Goal: Complete application form: Complete application form

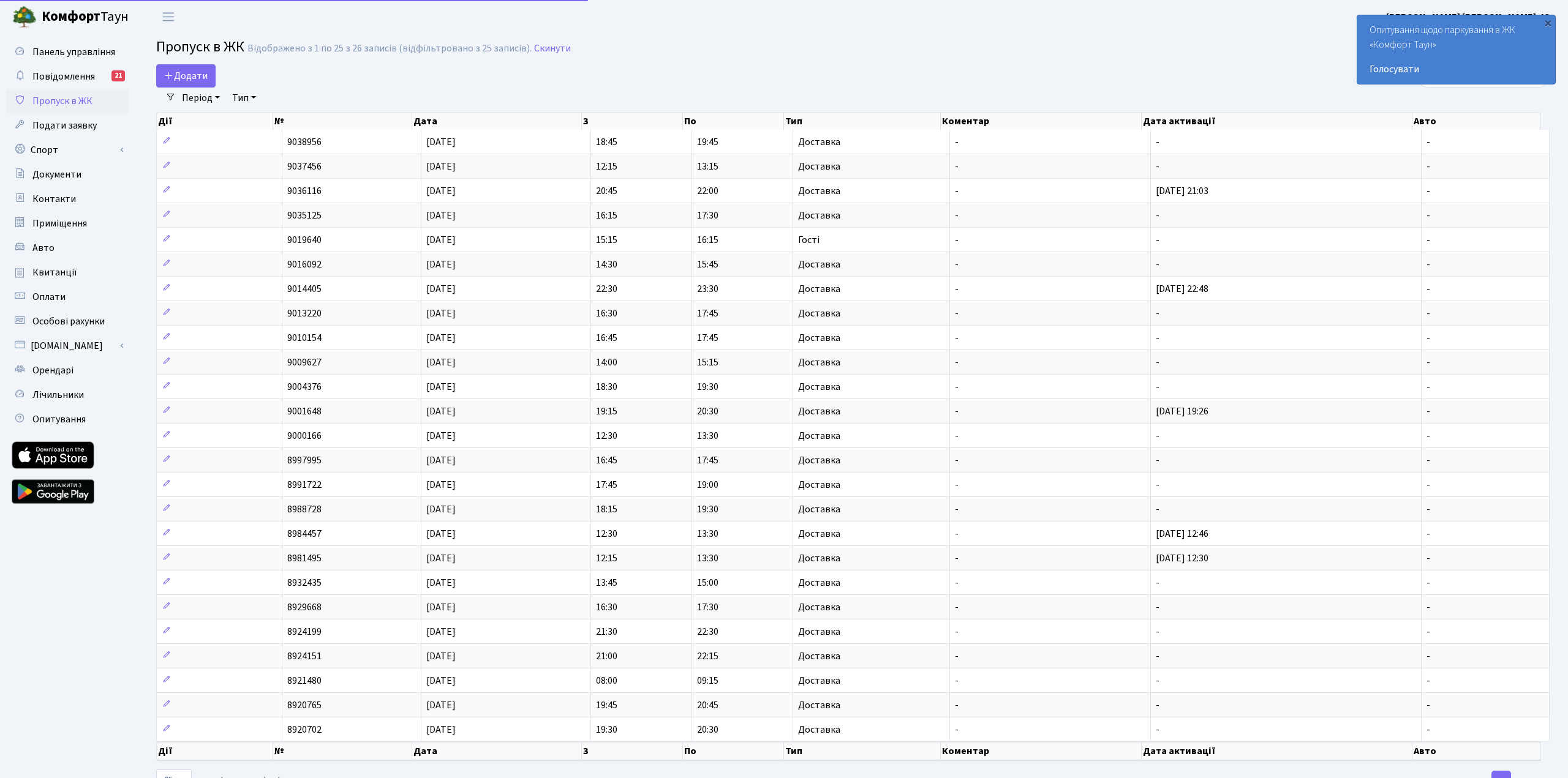
select select "25"
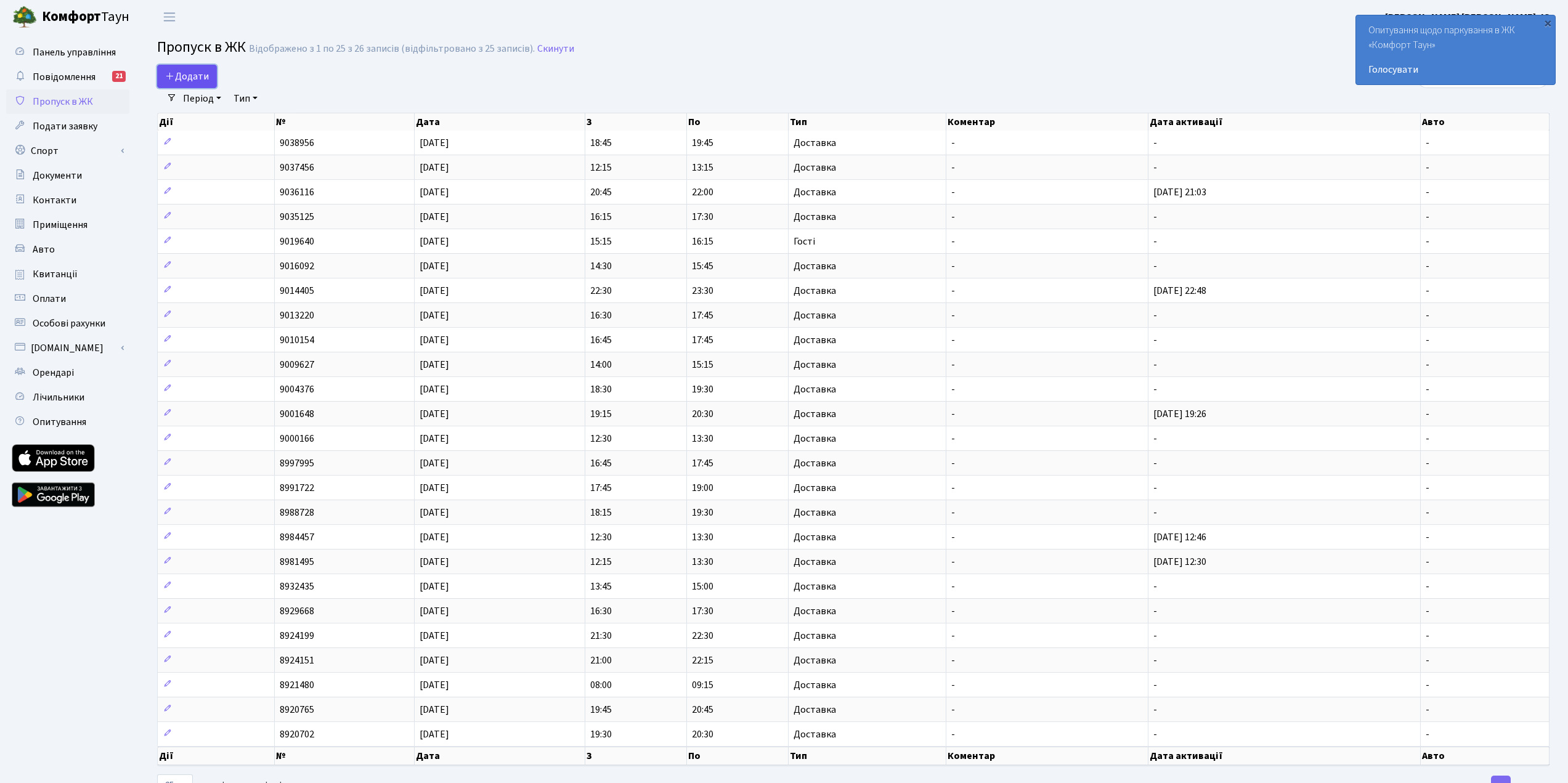
click at [189, 72] on span "Додати" at bounding box center [187, 77] width 44 height 13
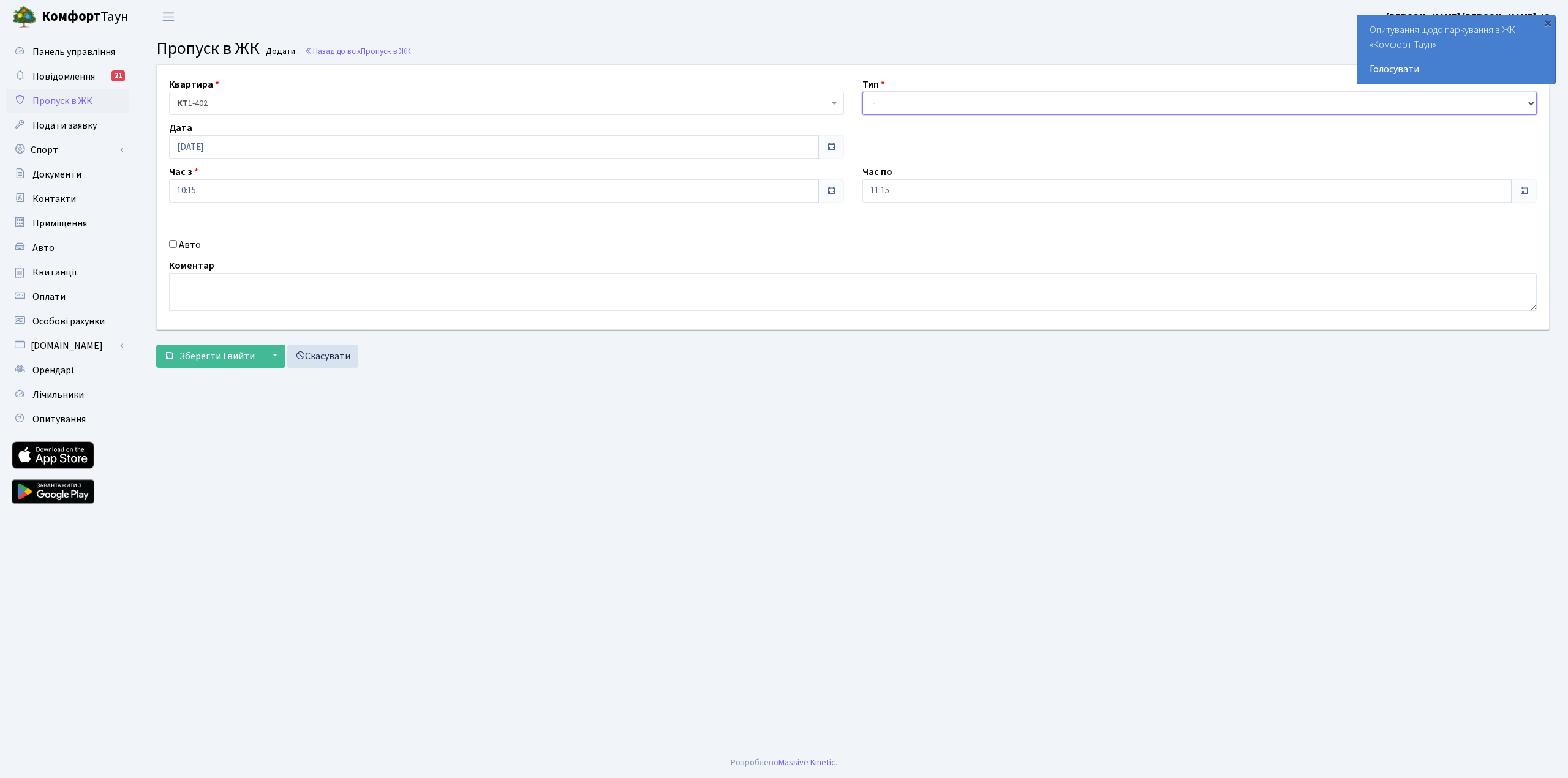
click at [1021, 102] on select "- Доставка Таксі Гості Сервіс" at bounding box center [1199, 103] width 675 height 23
select select "1"
click at [862, 92] on select "- Доставка Таксі Гості Сервіс" at bounding box center [1199, 103] width 675 height 23
click at [188, 359] on span "Зберегти і вийти" at bounding box center [217, 356] width 75 height 13
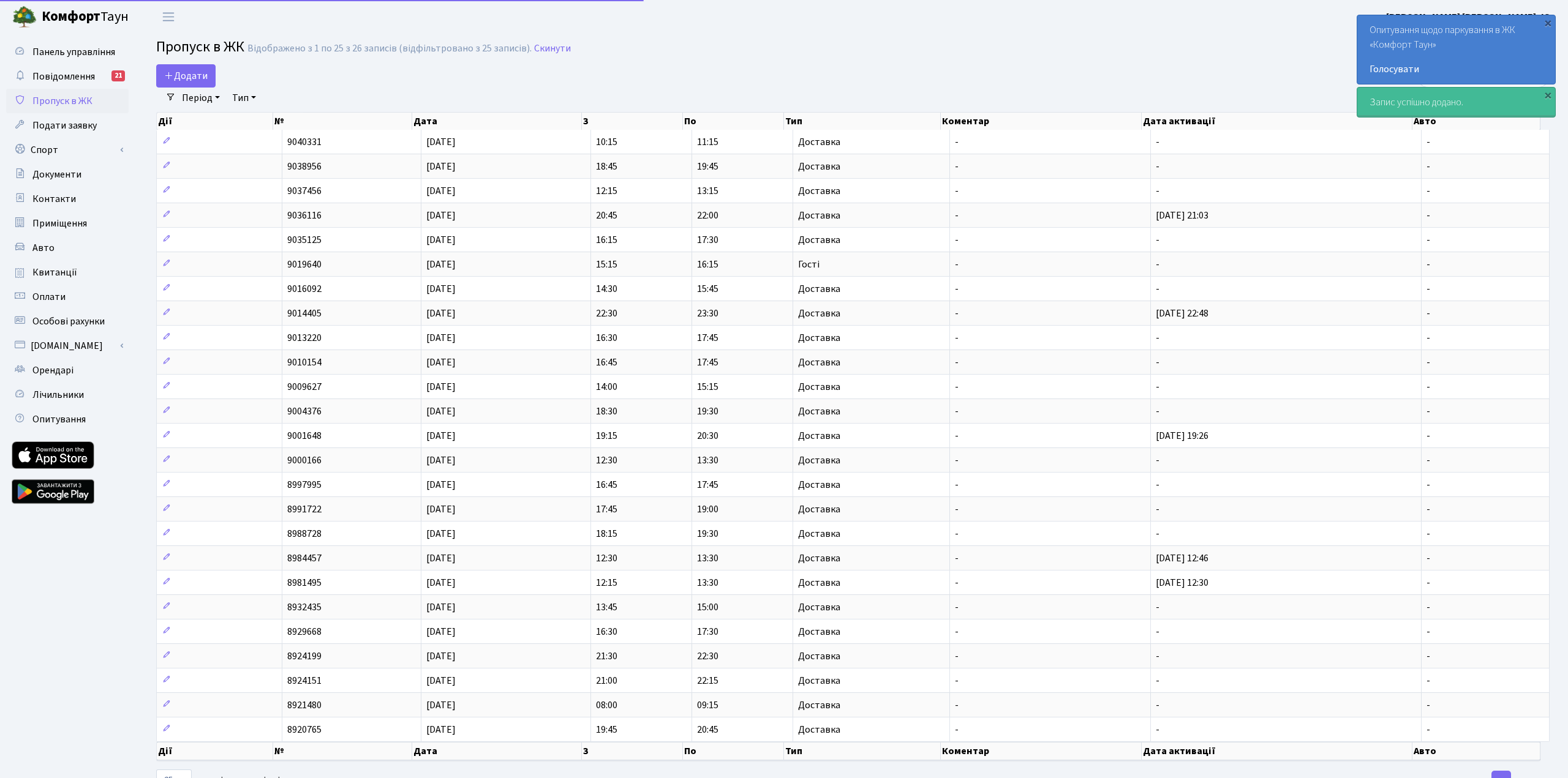
select select "25"
